Goal: Task Accomplishment & Management: Complete application form

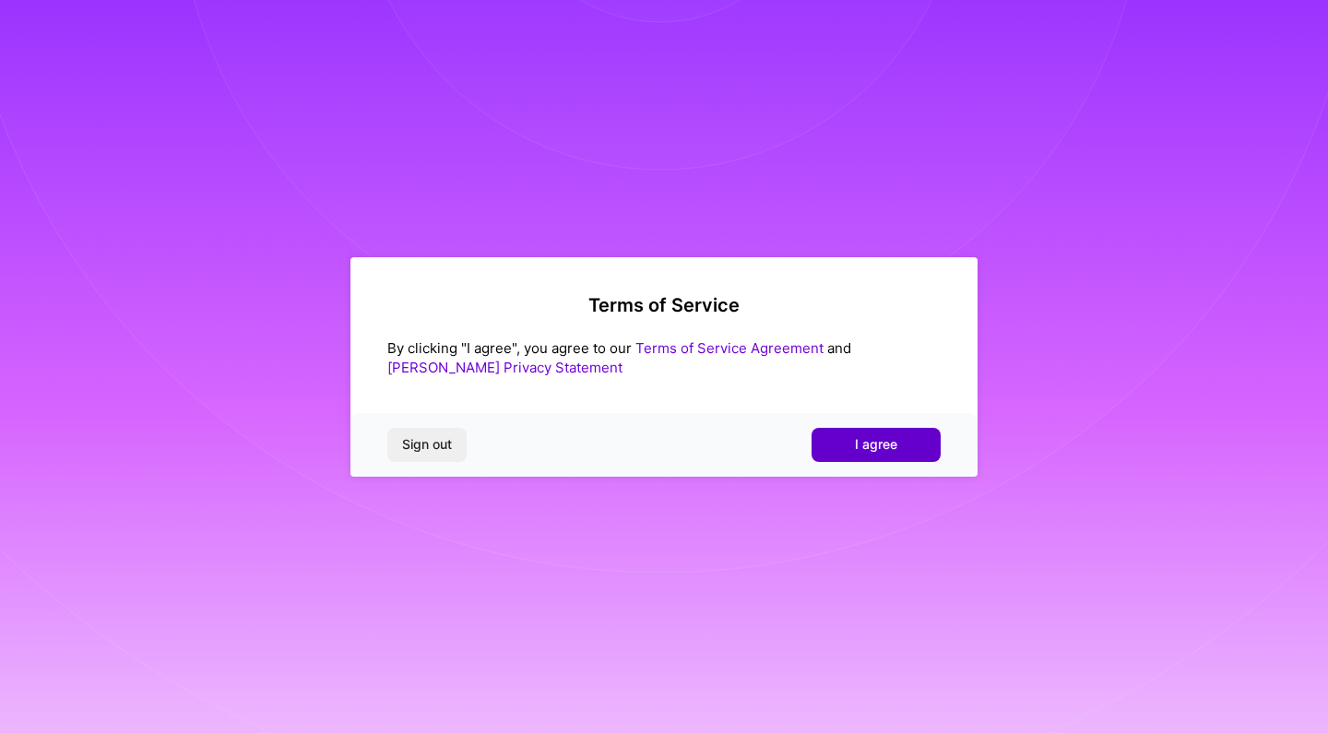
click at [866, 443] on span "I agree" at bounding box center [876, 444] width 42 height 18
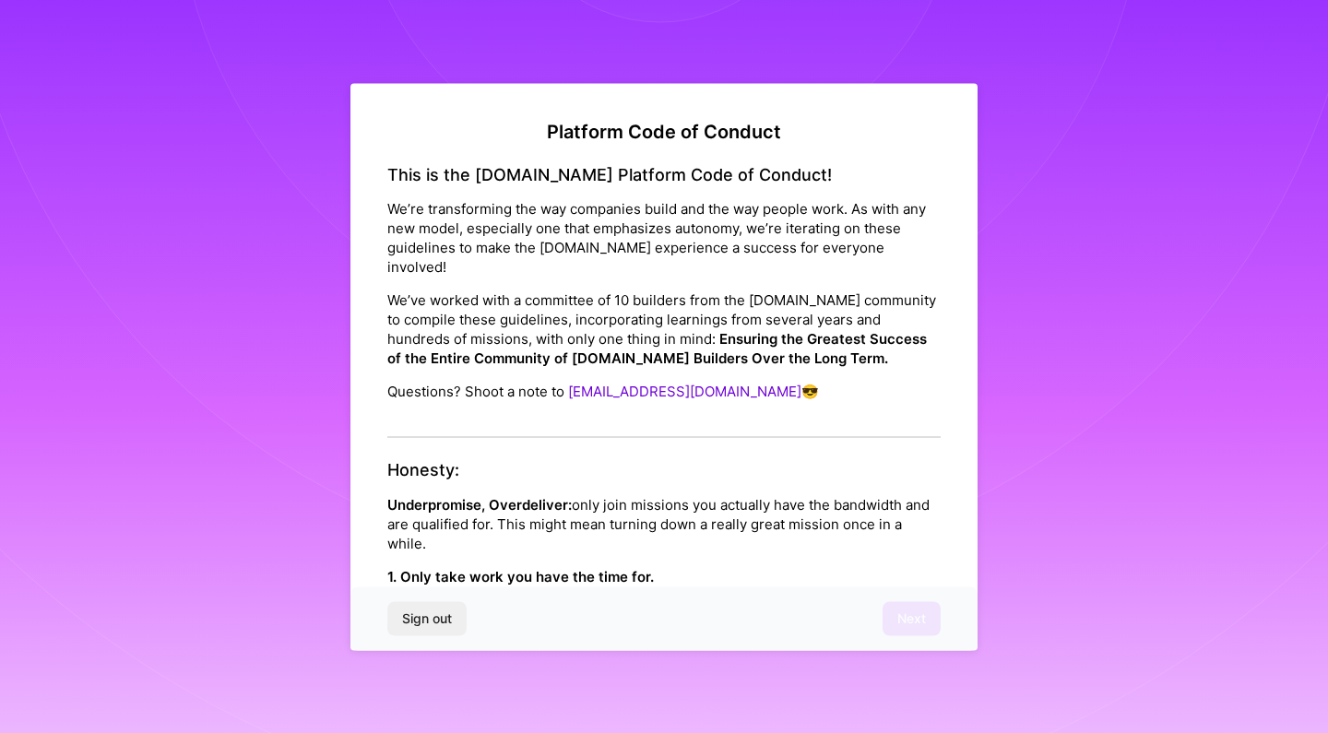
click at [767, 401] on div "This is the [DOMAIN_NAME] Platform Code of Conduct! We’re transforming the way …" at bounding box center [663, 301] width 553 height 274
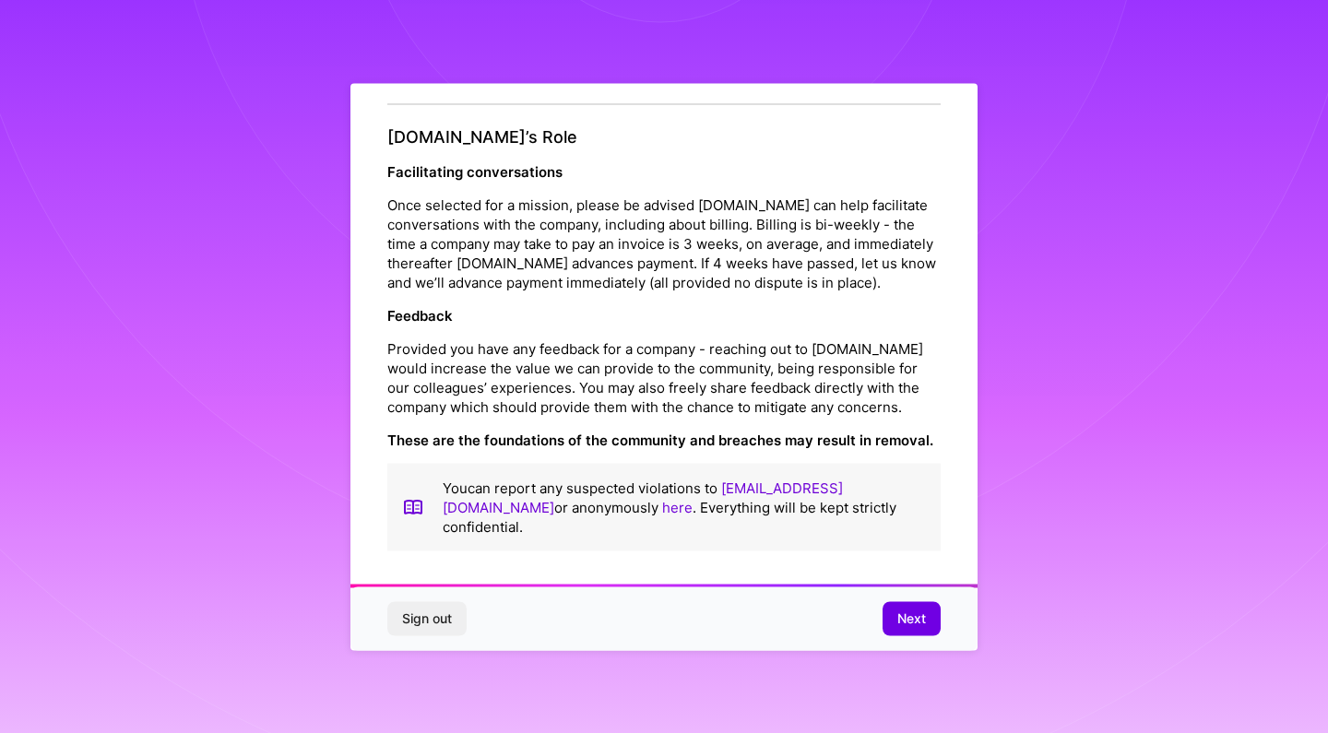
scroll to position [2046, 0]
click at [905, 626] on span "Next" at bounding box center [911, 619] width 29 height 18
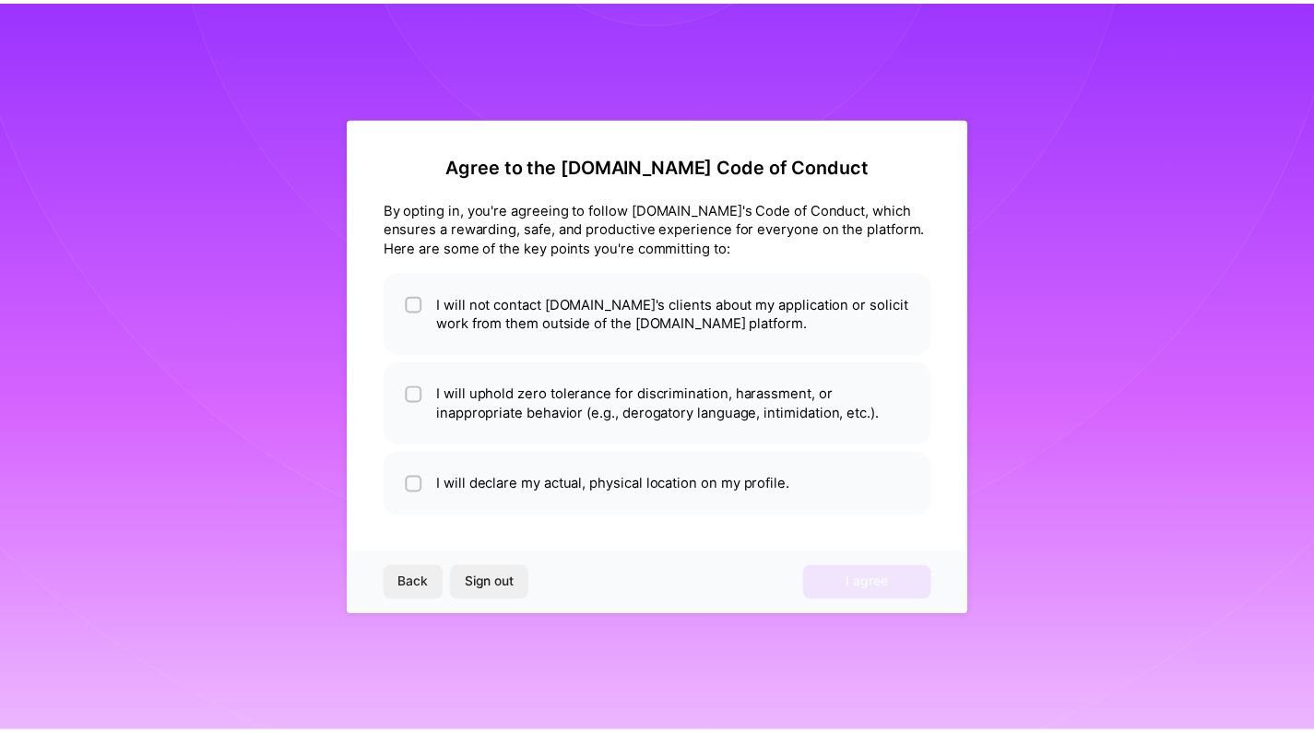
scroll to position [0, 0]
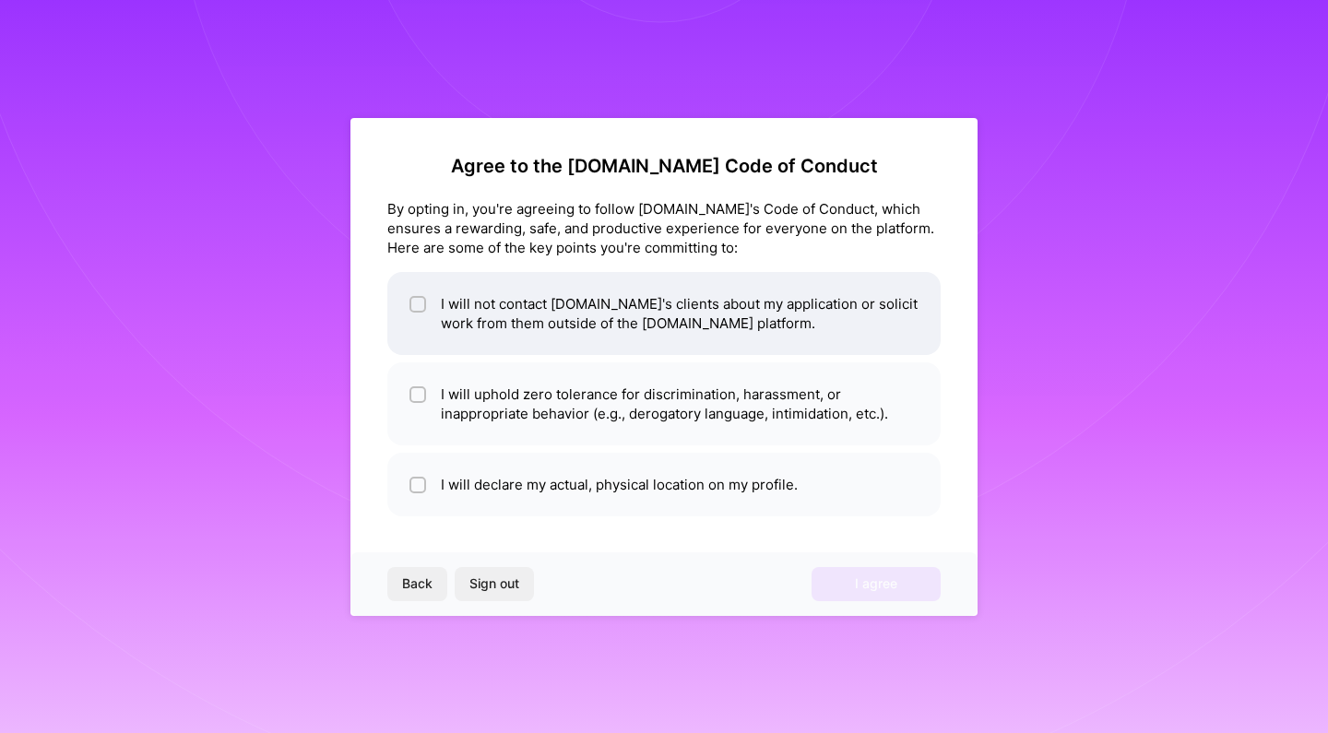
click at [807, 312] on li "I will not contact [DOMAIN_NAME]'s clients about my application or solicit work…" at bounding box center [663, 313] width 553 height 83
checkbox input "true"
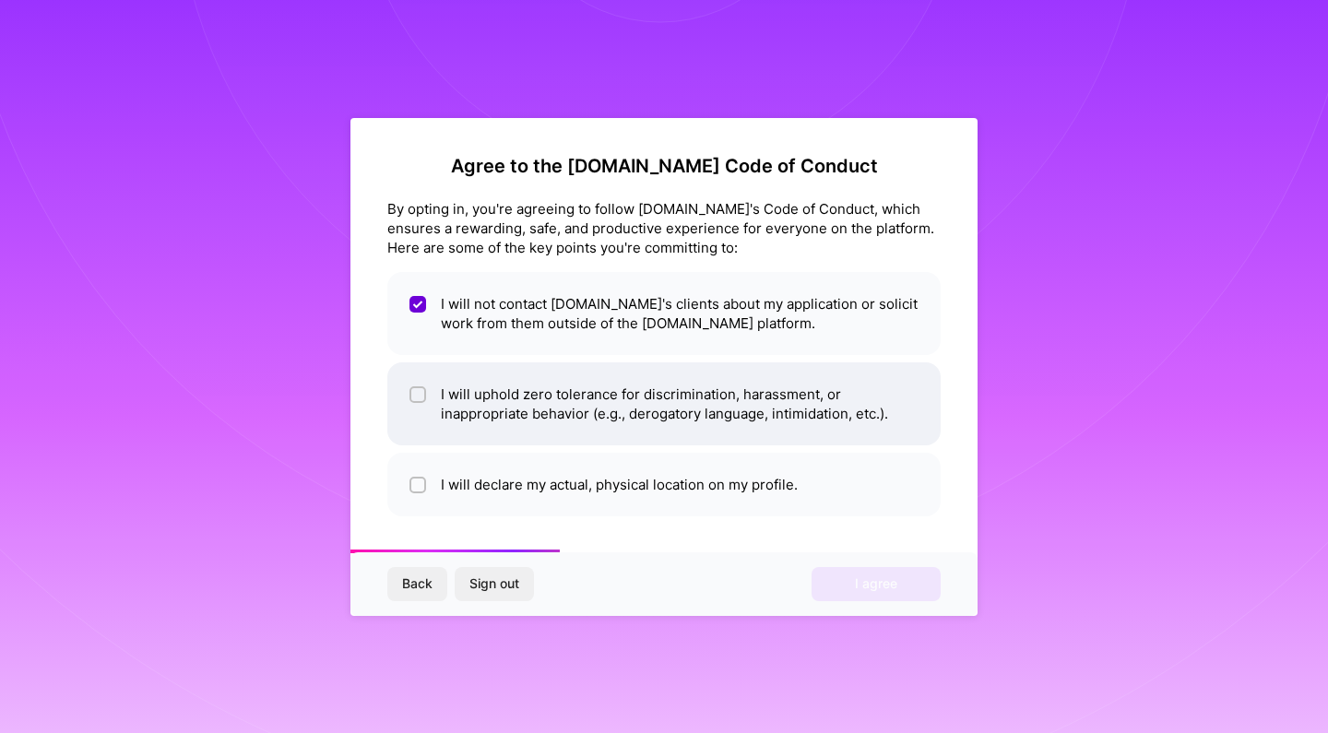
click at [802, 398] on li "I will uphold zero tolerance for discrimination, harassment, or inappropriate b…" at bounding box center [663, 404] width 553 height 83
checkbox input "true"
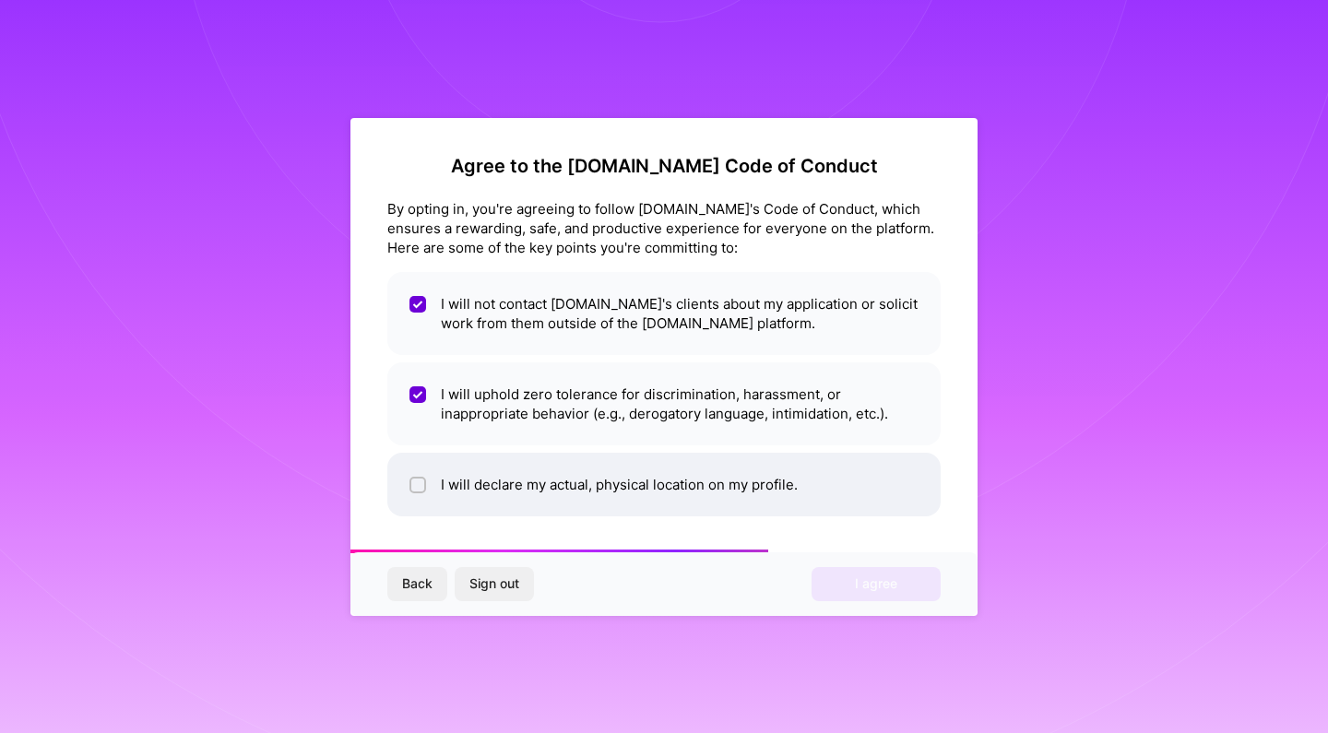
click at [825, 494] on li "I will declare my actual, physical location on my profile." at bounding box center [663, 485] width 553 height 64
checkbox input "true"
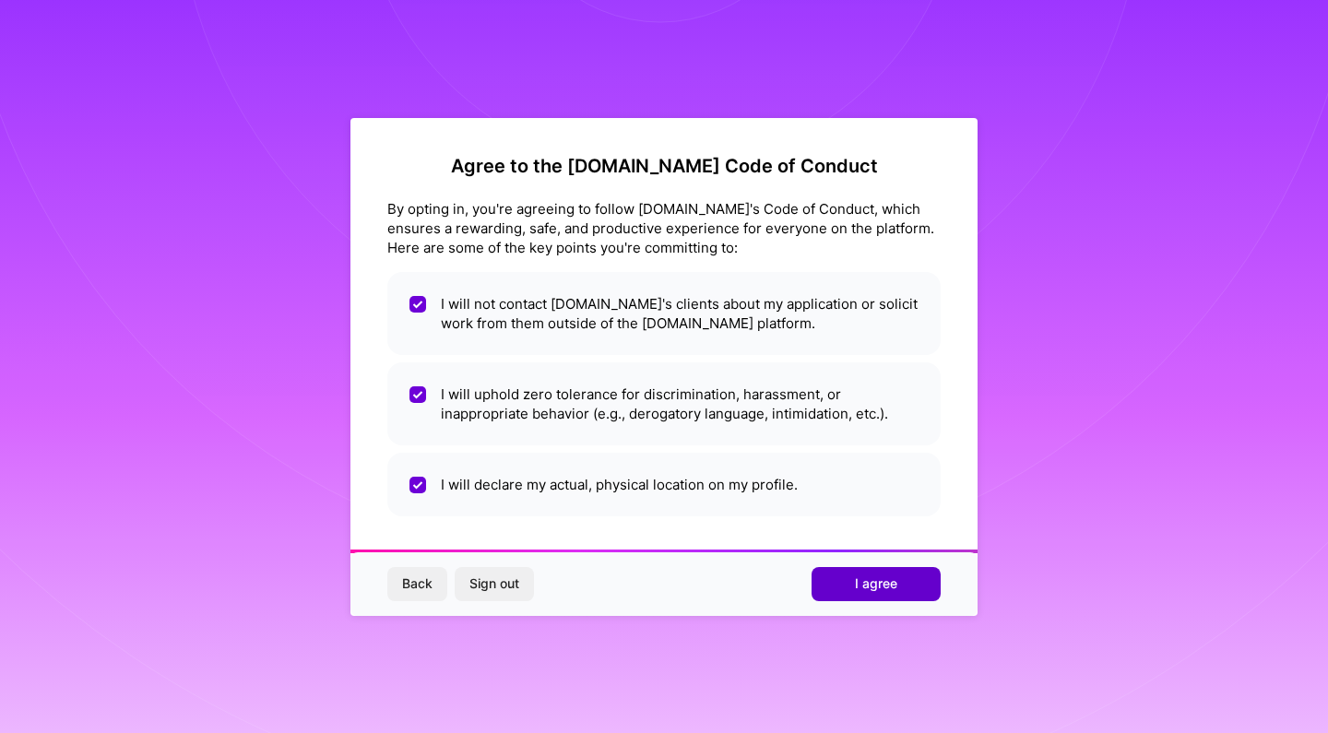
click at [850, 587] on button "I agree" at bounding box center [876, 583] width 129 height 33
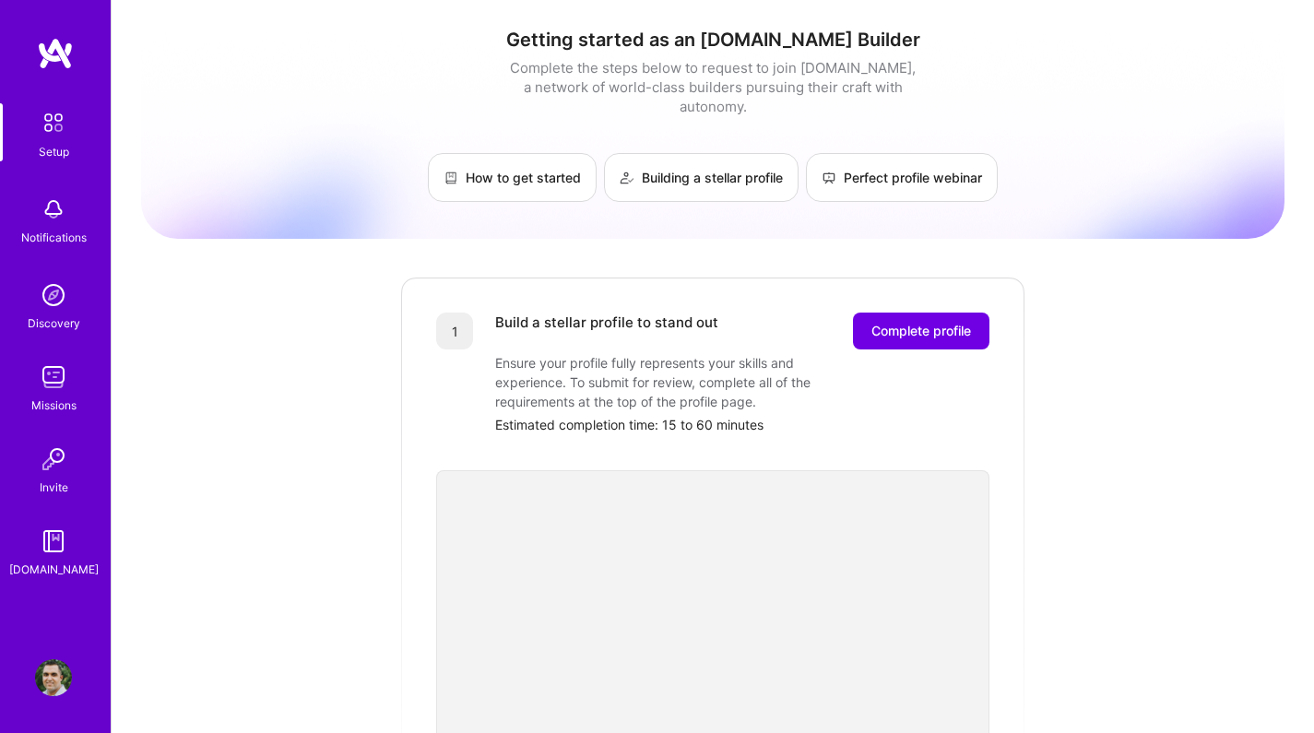
click at [323, 369] on div "Getting started as an [DOMAIN_NAME] Builder Complete the steps below to request…" at bounding box center [713, 720] width 1144 height 1413
click at [1200, 377] on div "Getting started as an [DOMAIN_NAME] Builder Complete the steps below to request…" at bounding box center [713, 720] width 1144 height 1413
